Goal: Information Seeking & Learning: Learn about a topic

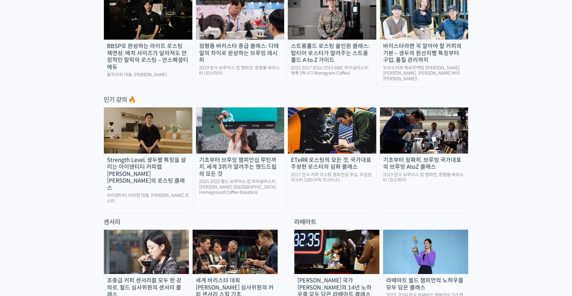
scroll to position [247, 0]
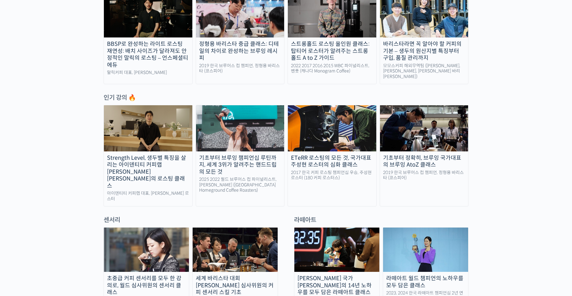
click at [256, 275] on div "세계 바리스타 대회 [PERSON_NAME] 심사위원의 커피 센서리 스킬 기초" at bounding box center [235, 285] width 85 height 21
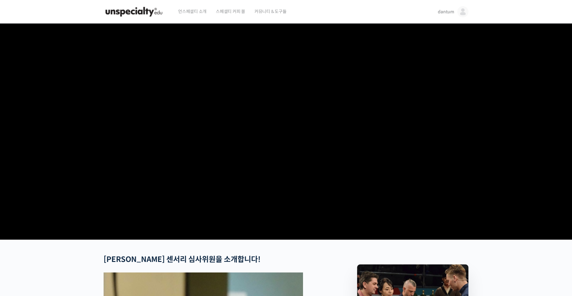
click at [132, 13] on img at bounding box center [134, 11] width 61 height 19
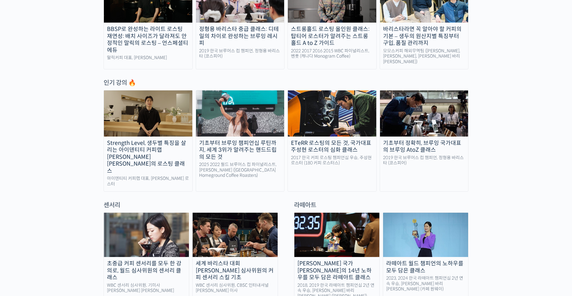
scroll to position [340, 0]
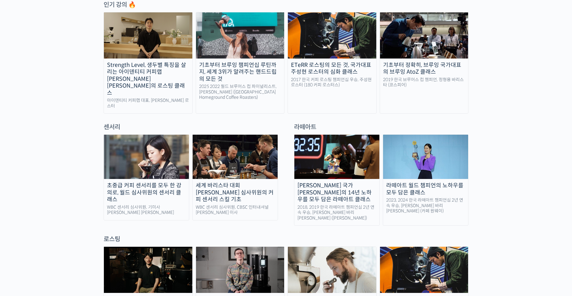
click at [168, 182] on div "초중급 커피 센서리를 모두 한 강의로, 월드 심사위원의 센서리 클래스" at bounding box center [146, 192] width 85 height 21
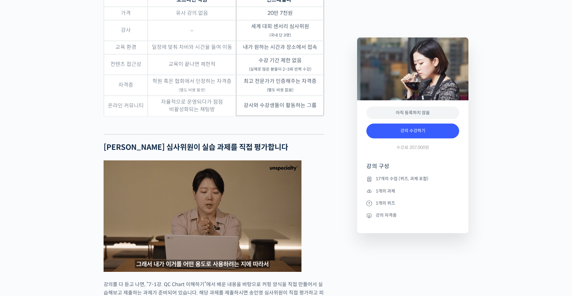
scroll to position [2134, 0]
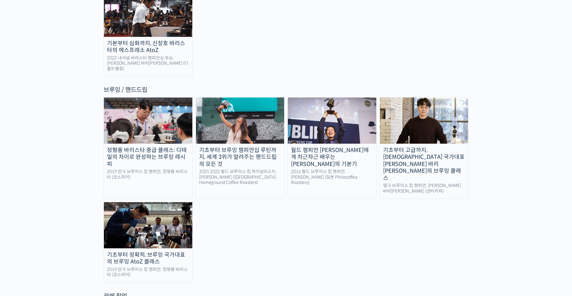
scroll to position [1021, 0]
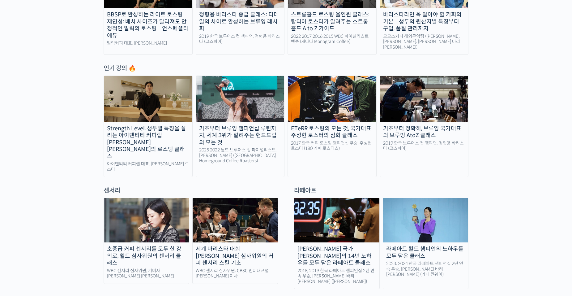
scroll to position [310, 0]
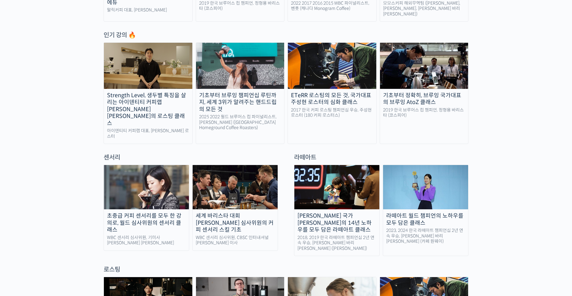
click at [237, 178] on img at bounding box center [235, 187] width 85 height 44
